Goal: Task Accomplishment & Management: Manage account settings

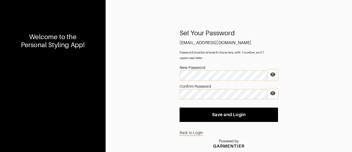
click at [273, 74] on icon at bounding box center [273, 74] width 5 height 4
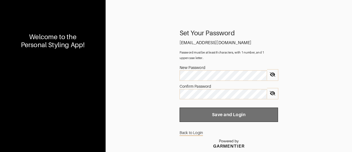
click at [226, 114] on span "Save and Login" at bounding box center [229, 115] width 90 height 6
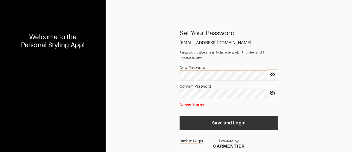
click at [216, 121] on span "Save and Login" at bounding box center [229, 123] width 90 height 6
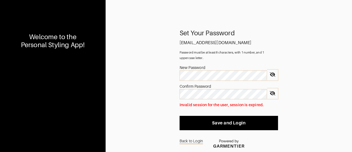
click at [152, 114] on div "Set Your Password [EMAIL_ADDRESS][DOMAIN_NAME] Password must be at least 8 char…" at bounding box center [229, 90] width 247 height 121
click at [187, 141] on link "Back to Login" at bounding box center [191, 140] width 23 height 10
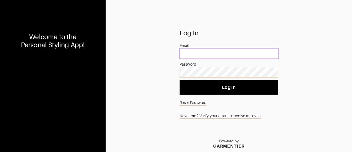
click at [195, 53] on input "email" at bounding box center [229, 53] width 99 height 10
type input "[EMAIL_ADDRESS][DOMAIN_NAME]"
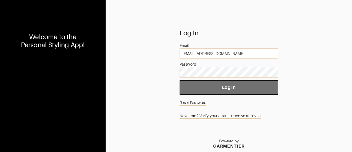
click at [228, 89] on span "Log In" at bounding box center [229, 88] width 90 height 6
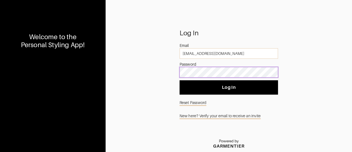
click at [162, 68] on div "Log In Email [EMAIL_ADDRESS][DOMAIN_NAME] Password Log In Reset Password New he…" at bounding box center [229, 90] width 247 height 121
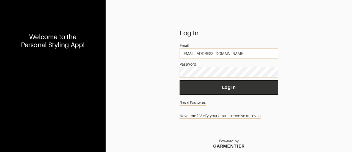
click at [216, 86] on span "Log In" at bounding box center [229, 88] width 90 height 6
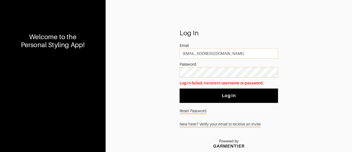
click at [196, 111] on link "Reset Password" at bounding box center [229, 110] width 99 height 10
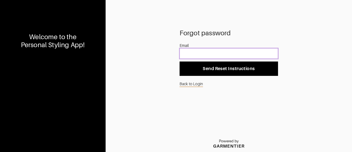
click at [199, 51] on input "email" at bounding box center [229, 53] width 99 height 10
type input "[EMAIL_ADDRESS][DOMAIN_NAME]"
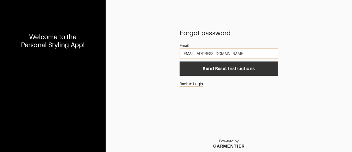
click at [221, 72] on button "Send Reset Instructions" at bounding box center [229, 68] width 99 height 14
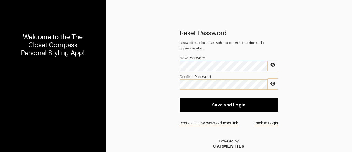
click at [273, 65] on icon at bounding box center [273, 65] width 5 height 4
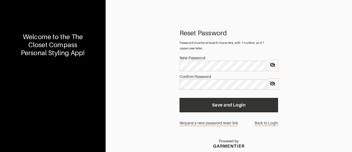
click at [210, 102] on span "Save and Login" at bounding box center [229, 105] width 90 height 6
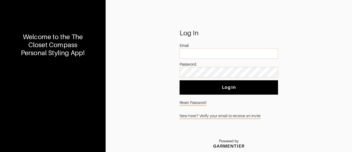
click at [63, 47] on div "Welcome to the The Closet Compass Personal Styling App!" at bounding box center [52, 45] width 73 height 24
click at [199, 55] on input "email" at bounding box center [229, 53] width 99 height 10
type input "[EMAIL_ADDRESS][DOMAIN_NAME]"
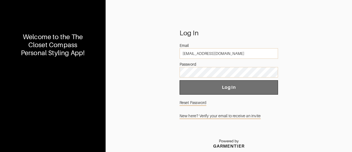
click at [208, 89] on span "Log In" at bounding box center [229, 88] width 90 height 6
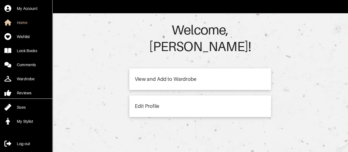
click at [151, 77] on div "View and Add to Wardrobe" at bounding box center [166, 79] width 62 height 5
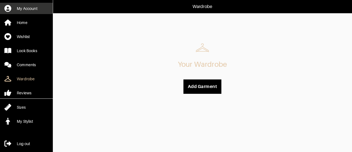
click at [34, 10] on div "My Account" at bounding box center [27, 9] width 21 height 6
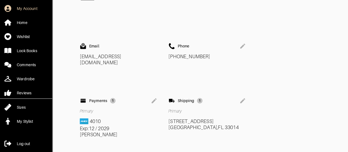
scroll to position [100, 0]
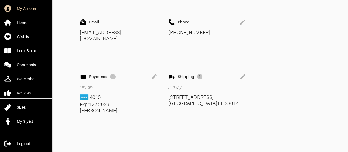
click at [111, 74] on div "1" at bounding box center [113, 77] width 6 height 6
click at [90, 74] on div "Payments" at bounding box center [98, 76] width 18 height 5
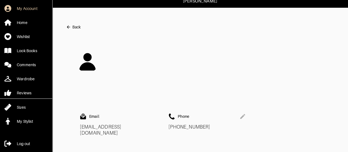
scroll to position [0, 0]
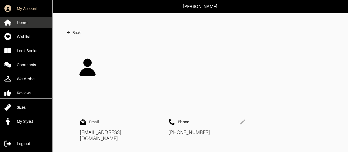
click at [30, 22] on link "Home" at bounding box center [26, 22] width 52 height 11
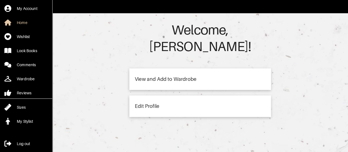
click at [148, 104] on div "Edit Profile" at bounding box center [147, 106] width 25 height 5
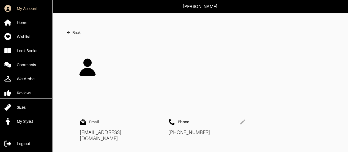
click at [72, 32] on button "Back" at bounding box center [73, 32] width 15 height 11
